Goal: Task Accomplishment & Management: Manage account settings

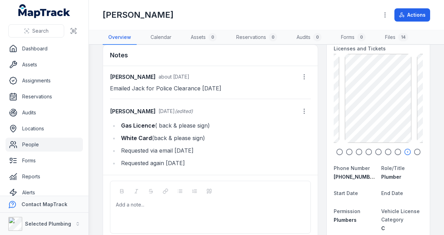
scroll to position [92, 0]
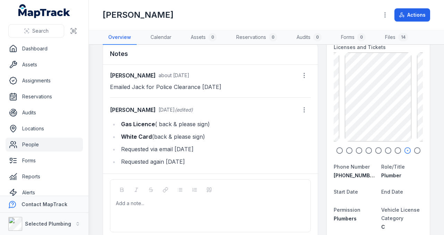
click at [414, 147] on icon "button" at bounding box center [417, 150] width 7 height 7
click at [336, 147] on icon "button" at bounding box center [339, 150] width 7 height 7
click at [346, 149] on icon "button" at bounding box center [349, 150] width 7 height 7
click at [357, 148] on icon "button" at bounding box center [359, 150] width 7 height 7
click at [366, 148] on icon "button" at bounding box center [368, 150] width 7 height 7
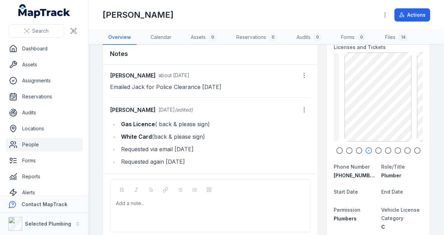
click at [375, 147] on icon "button" at bounding box center [378, 150] width 7 height 7
click at [386, 148] on icon "button" at bounding box center [388, 150] width 7 height 7
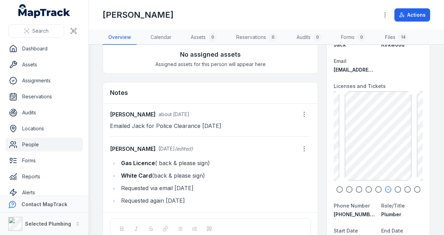
scroll to position [46, 0]
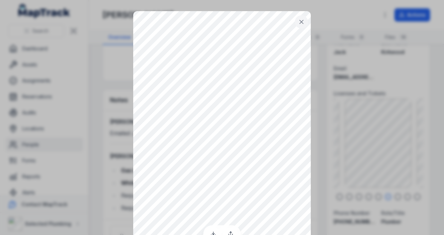
click at [300, 22] on icon at bounding box center [301, 21] width 3 height 3
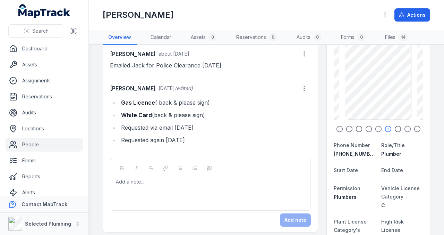
scroll to position [116, 0]
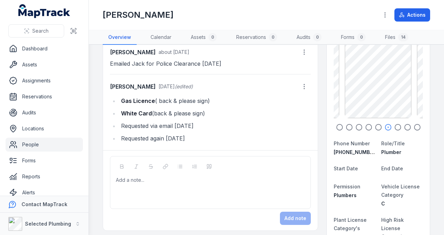
click at [192, 137] on li "Requested again [DATE]" at bounding box center [215, 138] width 192 height 10
click at [304, 83] on icon "button" at bounding box center [304, 86] width 7 height 7
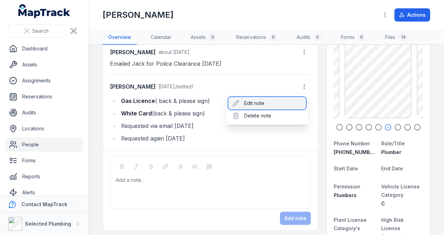
click at [262, 104] on div "Edit note" at bounding box center [267, 103] width 78 height 12
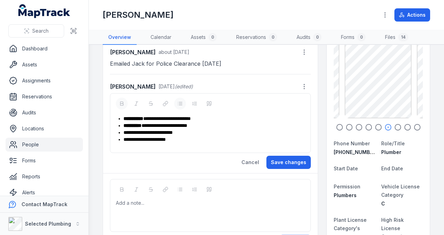
click at [185, 138] on div "**********" at bounding box center [214, 139] width 181 height 7
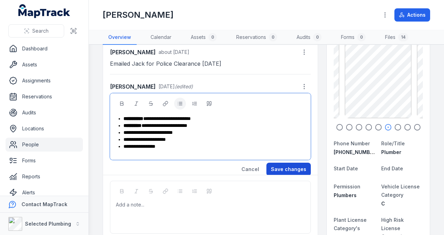
click at [281, 166] on button "Save changes" at bounding box center [288, 168] width 44 height 13
